Goal: Transaction & Acquisition: Purchase product/service

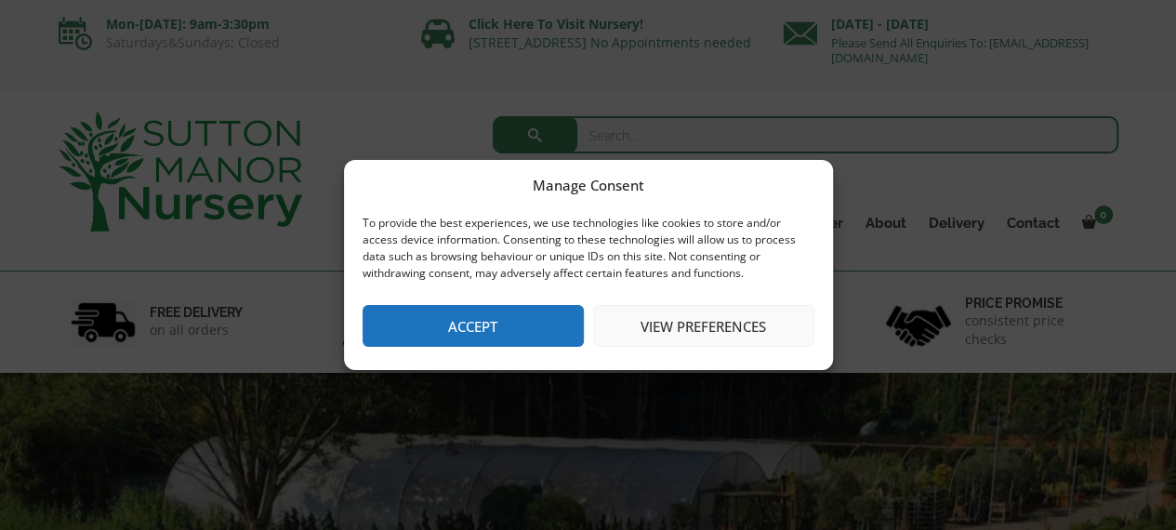
click at [426, 323] on button "Accept" at bounding box center [473, 326] width 221 height 42
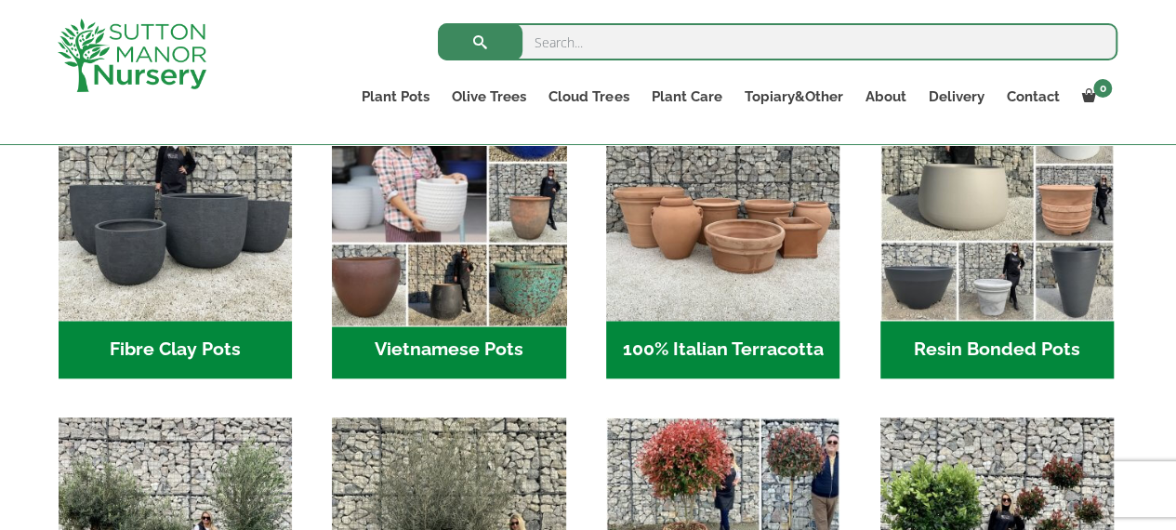
scroll to position [679, 0]
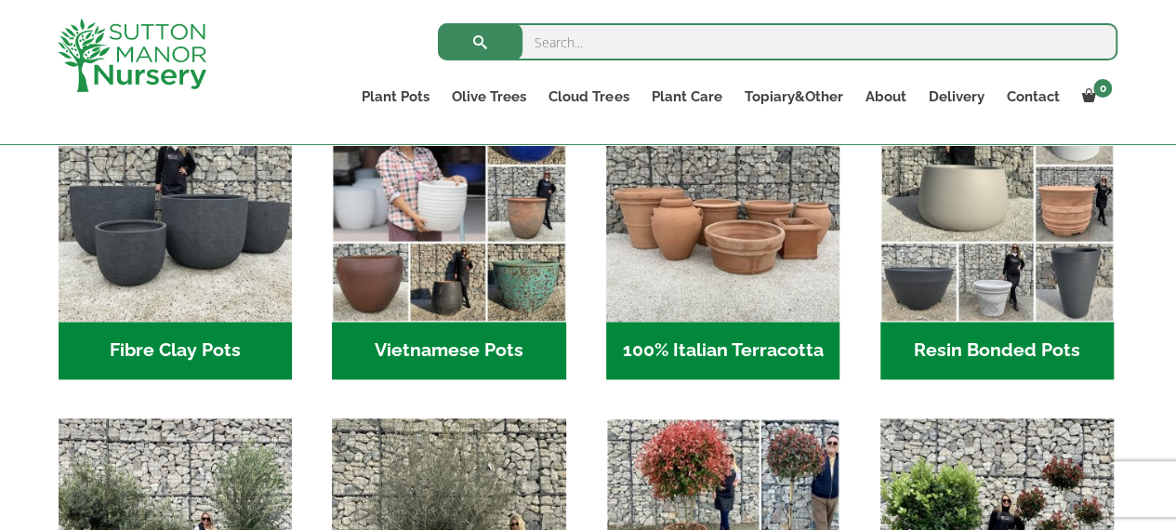
click at [580, 42] on input "search" at bounding box center [778, 41] width 680 height 37
type input "fruit tree"
click at [438, 23] on button "submit" at bounding box center [480, 41] width 85 height 37
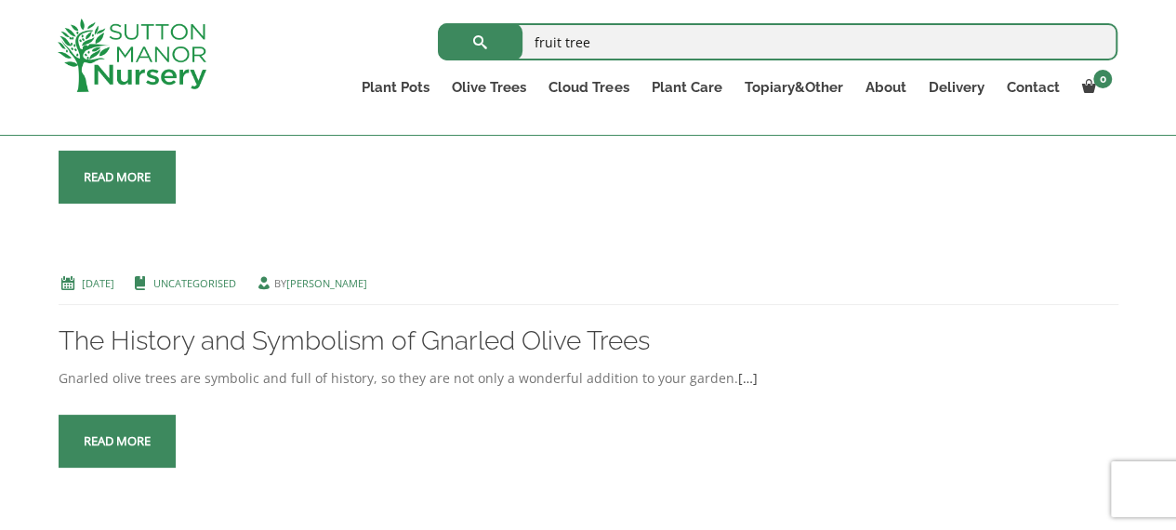
scroll to position [545, 0]
